Goal: Task Accomplishment & Management: Use online tool/utility

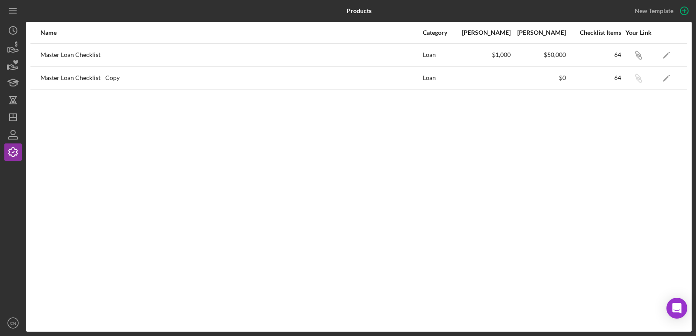
drag, startPoint x: 270, startPoint y: 353, endPoint x: 243, endPoint y: 353, distance: 27.8
click at [243, 336] on html "Products New Template Name Category Min Amount Max Amount Checklist Items Your …" at bounding box center [348, 168] width 696 height 336
click at [186, 223] on div "Name Category Min Amount Max Amount Checklist Items Your Link Master Loan Check…" at bounding box center [358, 177] width 665 height 310
click at [13, 322] on text "CN" at bounding box center [13, 323] width 6 height 5
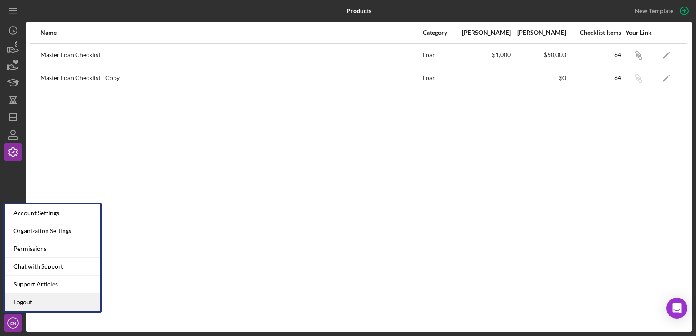
click at [32, 300] on link "Logout" at bounding box center [53, 303] width 96 height 18
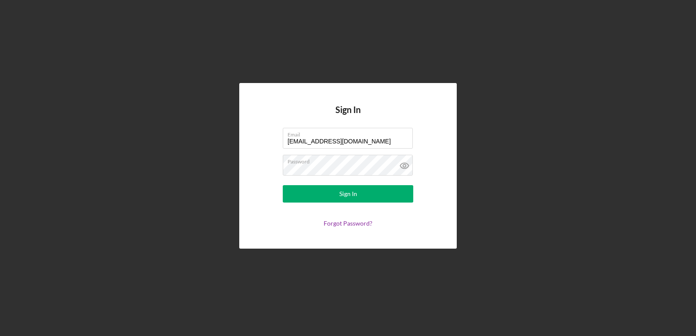
drag, startPoint x: 366, startPoint y: 142, endPoint x: 243, endPoint y: 119, distance: 125.2
click at [243, 119] on div "Sign In Email [EMAIL_ADDRESS][DOMAIN_NAME] Password Sign In Forgot Password?" at bounding box center [347, 166] width 217 height 166
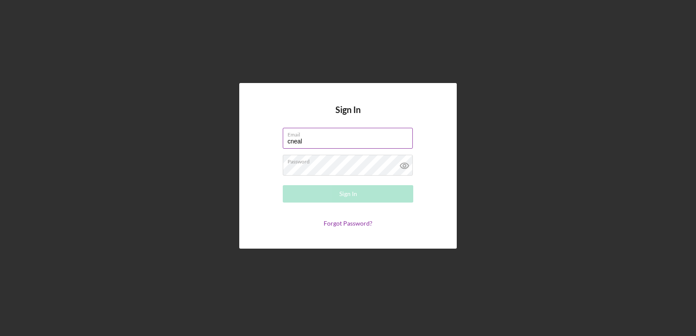
type input "[EMAIL_ADDRESS][DOMAIN_NAME]"
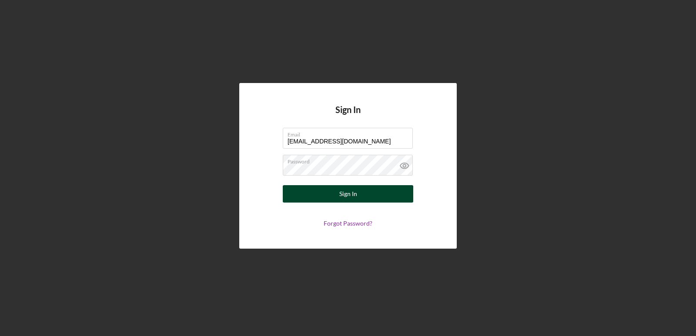
click at [347, 192] on div "Sign In" at bounding box center [348, 193] width 18 height 17
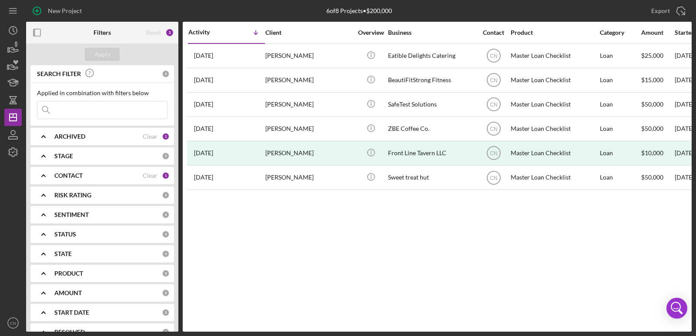
drag, startPoint x: 0, startPoint y: 250, endPoint x: 254, endPoint y: 226, distance: 255.5
click at [254, 226] on div "Activity Icon/Table Sort Arrow Client Overview Business Contact Product Categor…" at bounding box center [437, 177] width 509 height 310
drag, startPoint x: 204, startPoint y: 202, endPoint x: 580, endPoint y: 250, distance: 378.4
click at [580, 250] on div "Activity Icon/Table Sort Arrow Client Overview Business Contact Product Categor…" at bounding box center [437, 177] width 509 height 310
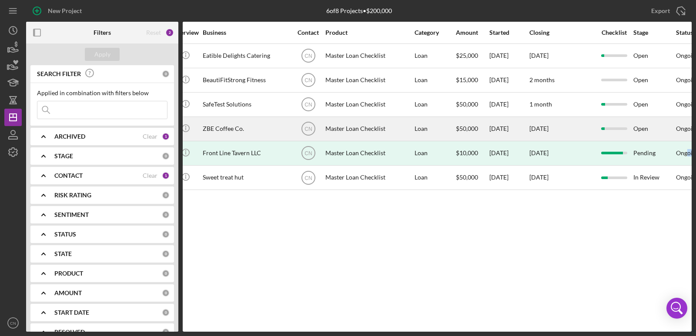
scroll to position [0, 193]
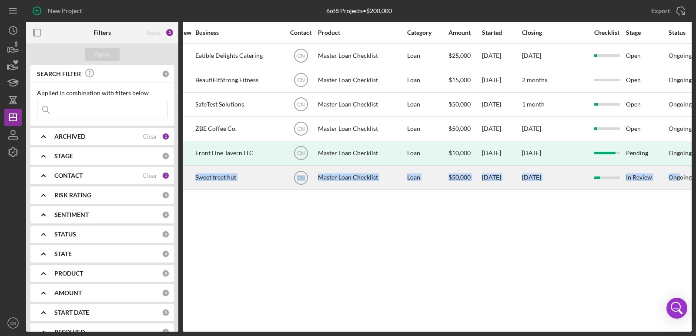
drag, startPoint x: 196, startPoint y: 170, endPoint x: 681, endPoint y: 186, distance: 485.1
click at [681, 186] on tr "4 months ago Antwain Bullock Antwain Bullock Icon/Info Sweet treat hut CN Maste…" at bounding box center [509, 177] width 1031 height 24
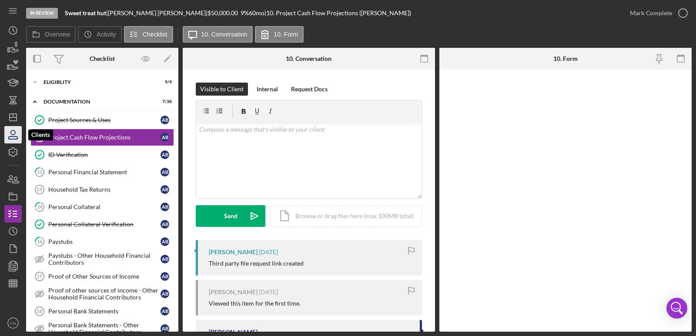
click at [14, 137] on icon "button" at bounding box center [13, 138] width 9 height 3
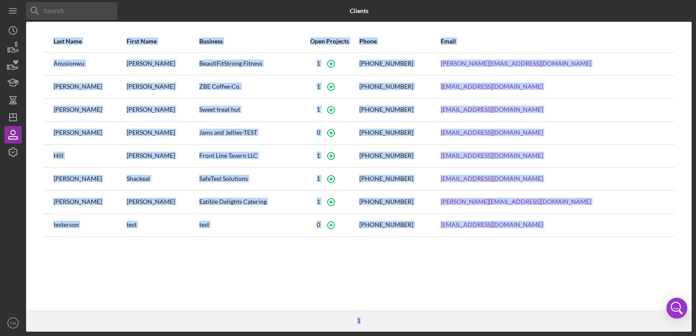
drag, startPoint x: 288, startPoint y: 281, endPoint x: 0, endPoint y: 179, distance: 305.9
click at [0, 179] on div "Icon/Menu Close Icon/Menu Close Clients Last Name First Name Business Open Proj…" at bounding box center [348, 168] width 696 height 336
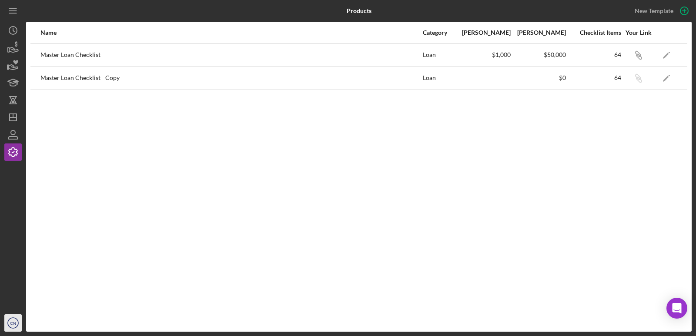
click at [13, 324] on text "CN" at bounding box center [13, 323] width 6 height 5
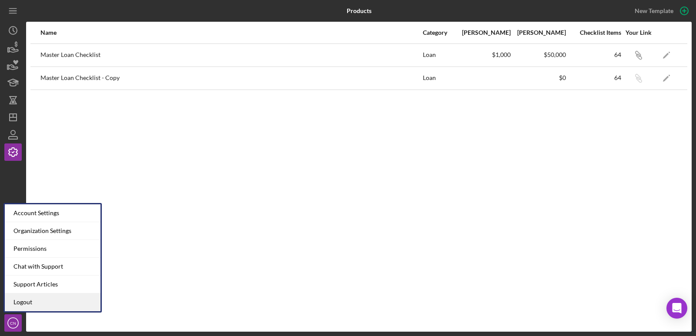
click at [28, 300] on link "Logout" at bounding box center [53, 303] width 96 height 18
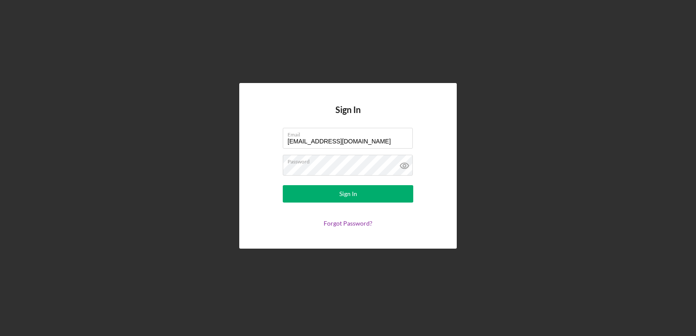
drag, startPoint x: 374, startPoint y: 138, endPoint x: 235, endPoint y: 107, distance: 142.5
click at [235, 107] on div "Sign In Email [EMAIL_ADDRESS][DOMAIN_NAME] Password Sign In Forgot Password?" at bounding box center [347, 166] width 687 height 332
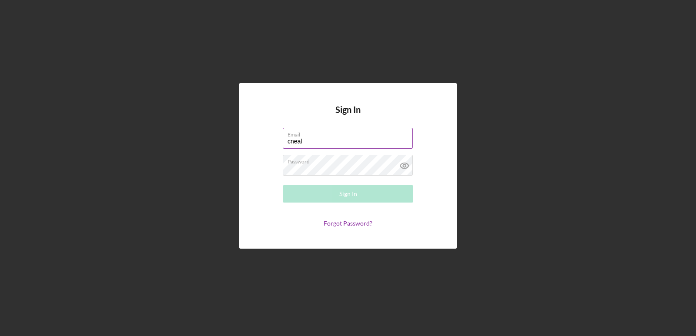
type input "[EMAIL_ADDRESS][DOMAIN_NAME]"
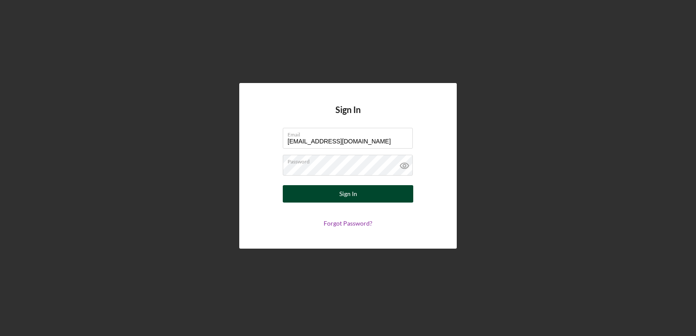
click at [348, 196] on div "Sign In" at bounding box center [348, 193] width 18 height 17
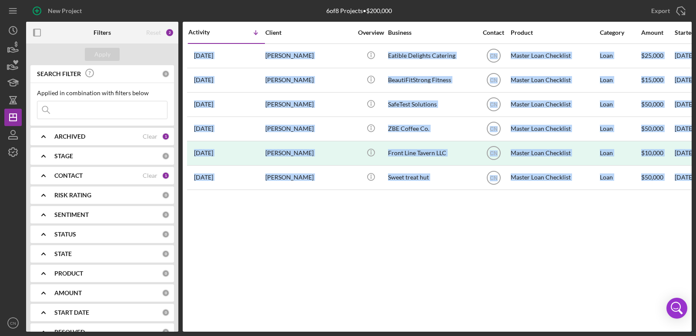
drag, startPoint x: 312, startPoint y: 215, endPoint x: 16, endPoint y: 162, distance: 301.4
click at [16, 162] on div "New Project 6 of 8 Projects • $200,000 Export Icon/Export Filters Reset 2 Apply…" at bounding box center [347, 166] width 687 height 332
